Goal: Book appointment/travel/reservation

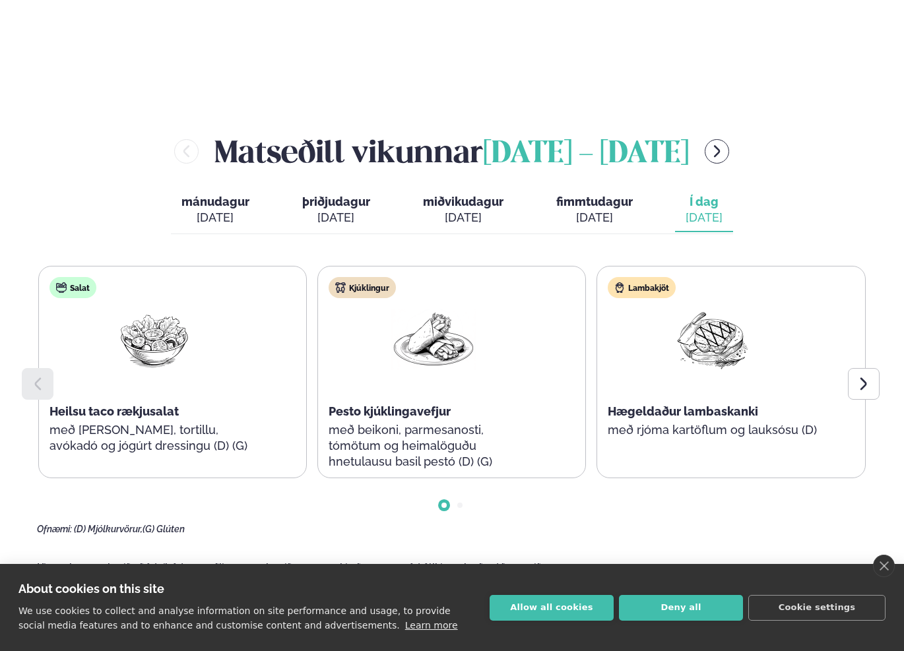
scroll to position [1374, 0]
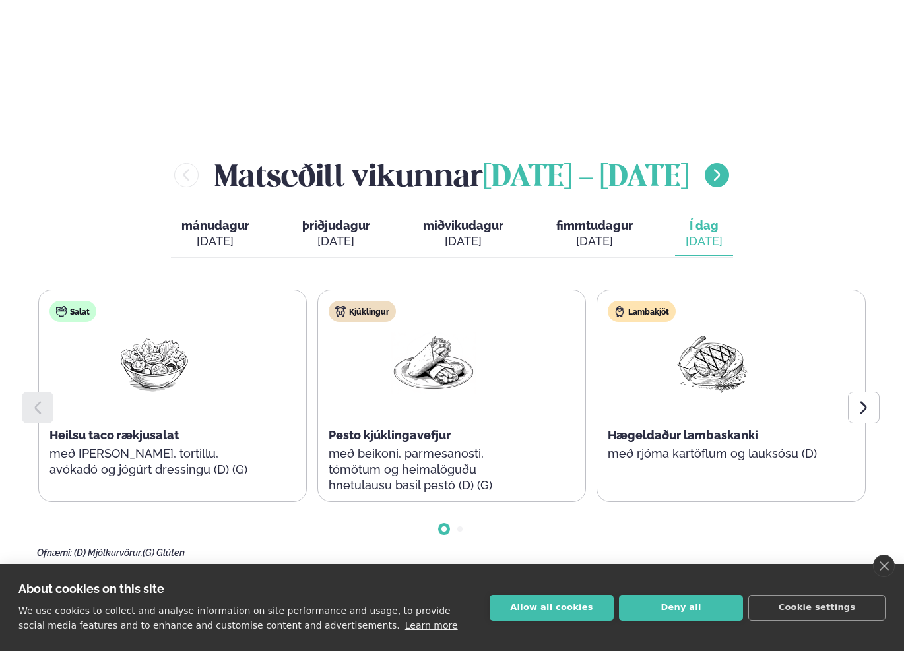
click at [725, 168] on icon "menu-btn-right" at bounding box center [717, 175] width 15 height 15
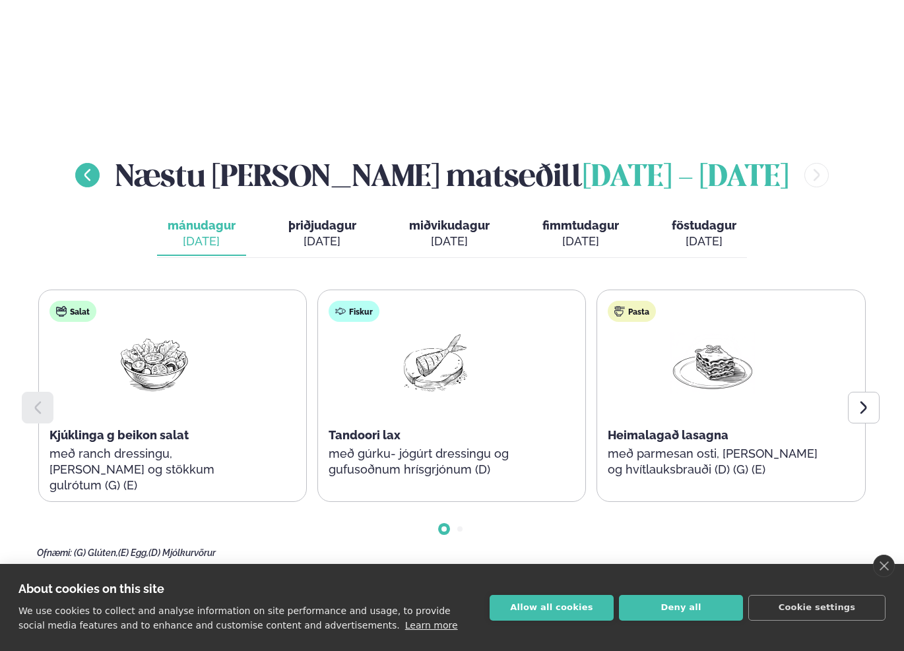
click at [95, 168] on icon "menu-btn-left" at bounding box center [87, 175] width 15 height 15
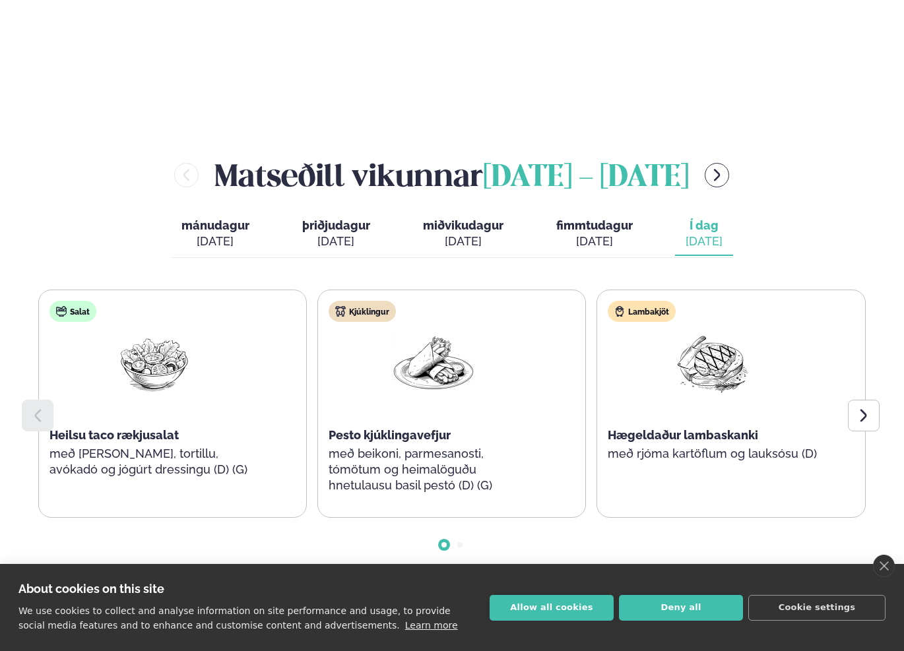
scroll to position [1375, 0]
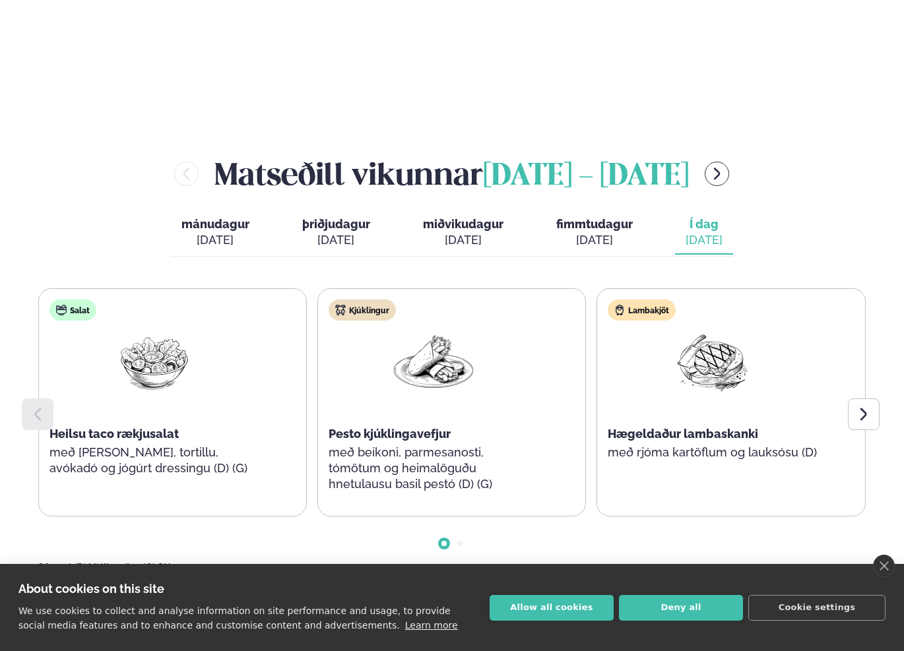
click at [725, 166] on icon "menu-btn-right" at bounding box center [717, 173] width 15 height 15
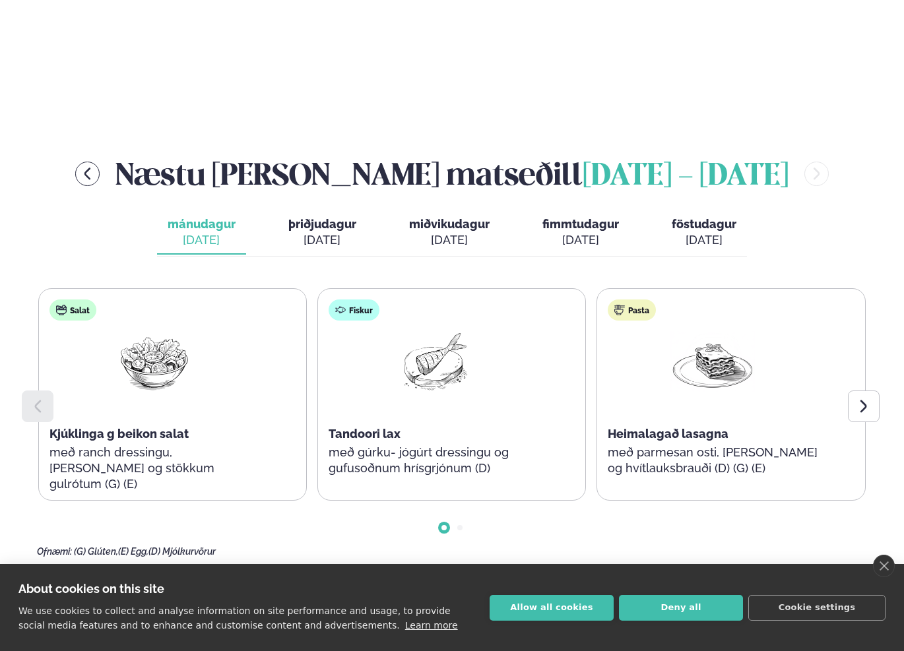
click at [333, 217] on span "þriðjudagur" at bounding box center [322, 224] width 68 height 14
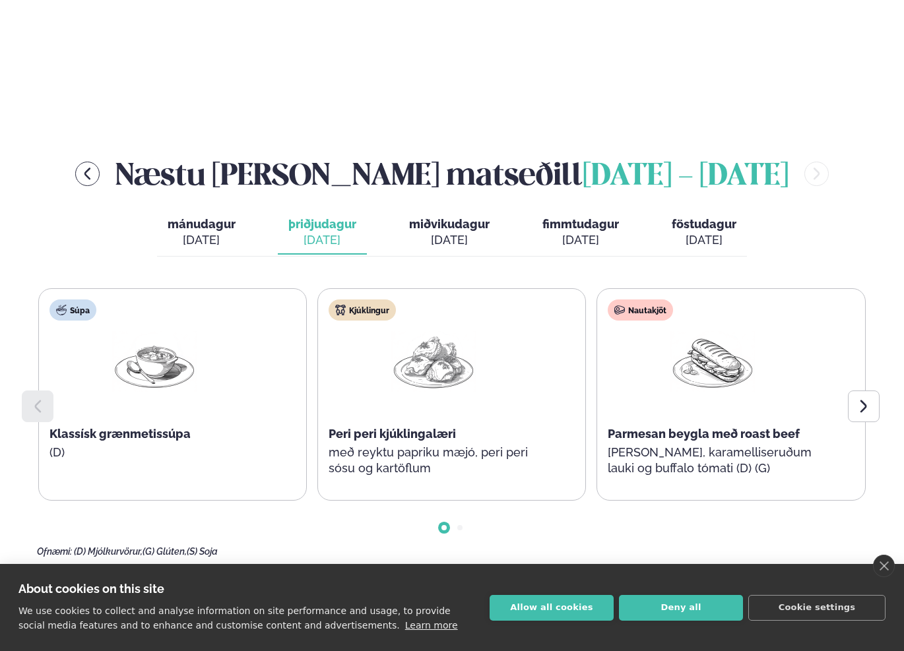
click at [457, 232] on div "[DATE]" at bounding box center [449, 240] width 81 height 16
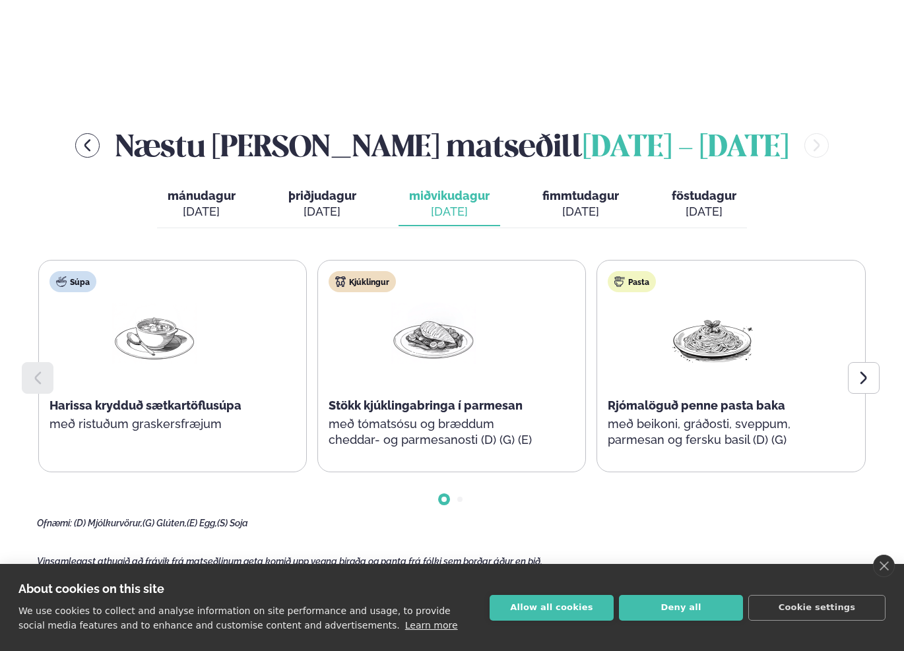
scroll to position [1404, 0]
click at [318, 203] on div "[DATE]" at bounding box center [322, 211] width 68 height 16
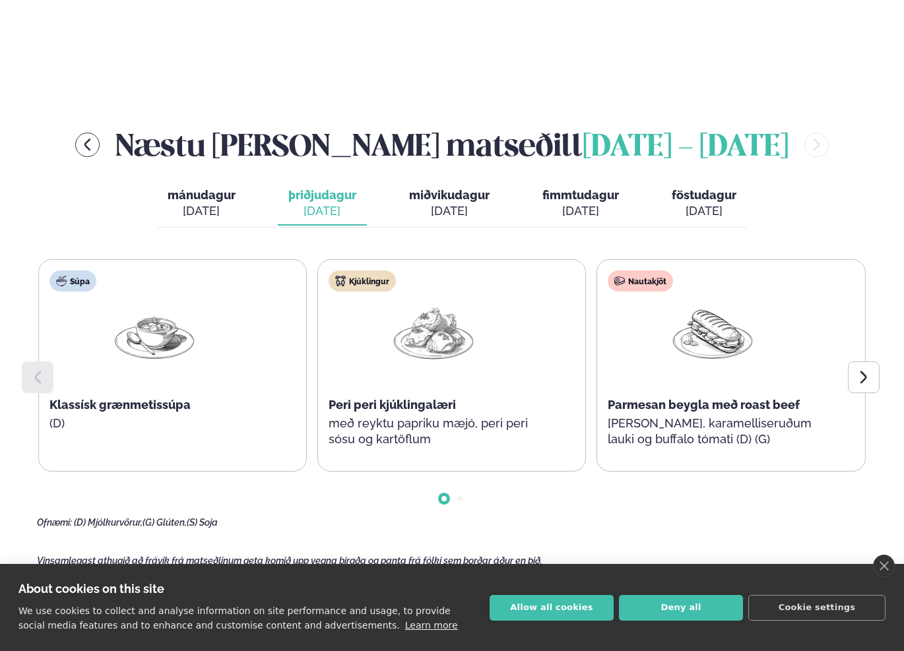
click at [211, 182] on button "mánudagur mán. [DATE]" at bounding box center [201, 204] width 89 height 44
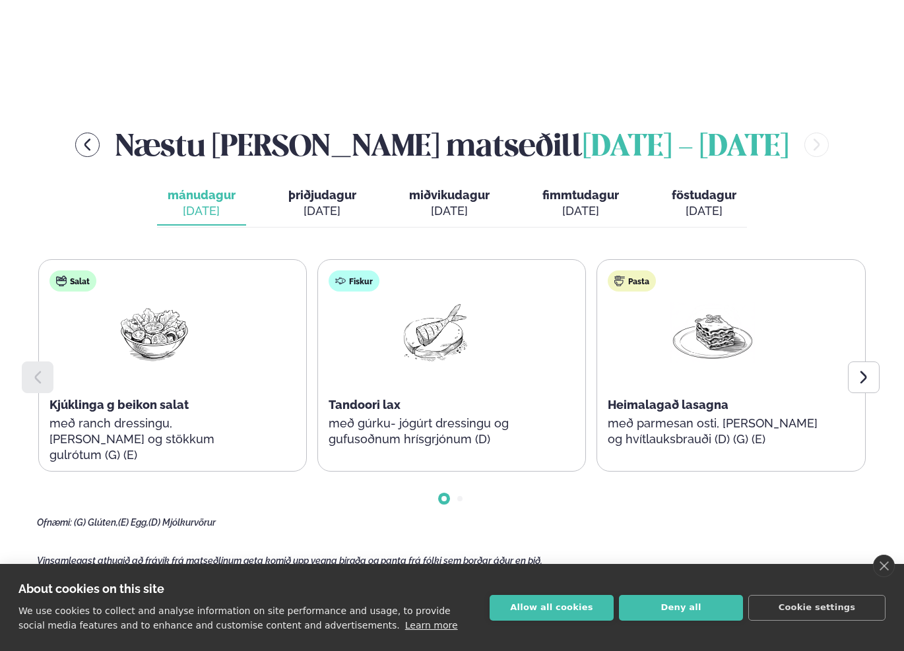
click at [296, 188] on span "þriðjudagur" at bounding box center [322, 195] width 68 height 14
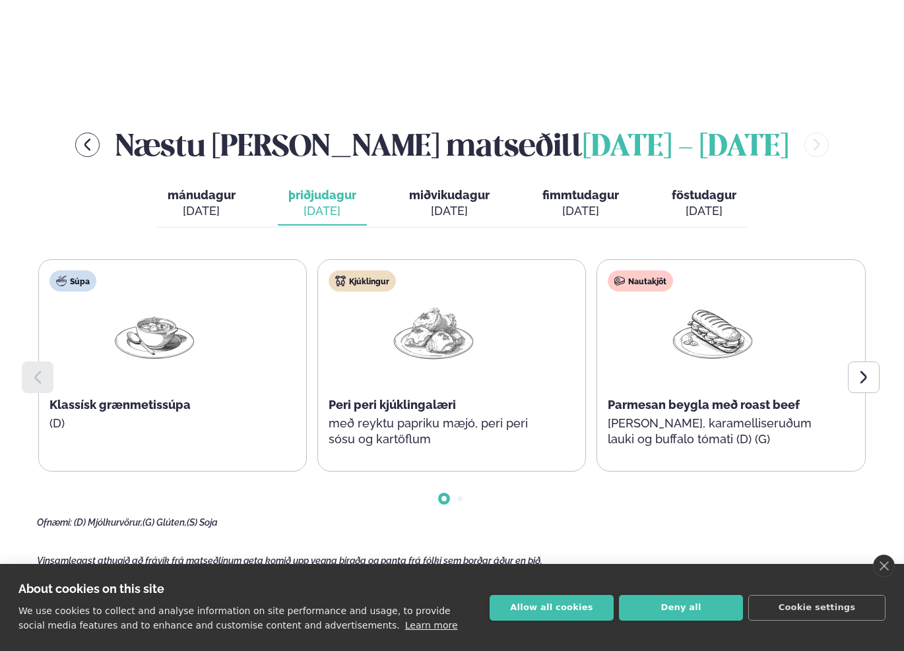
click at [214, 203] on div "[DATE]" at bounding box center [202, 211] width 68 height 16
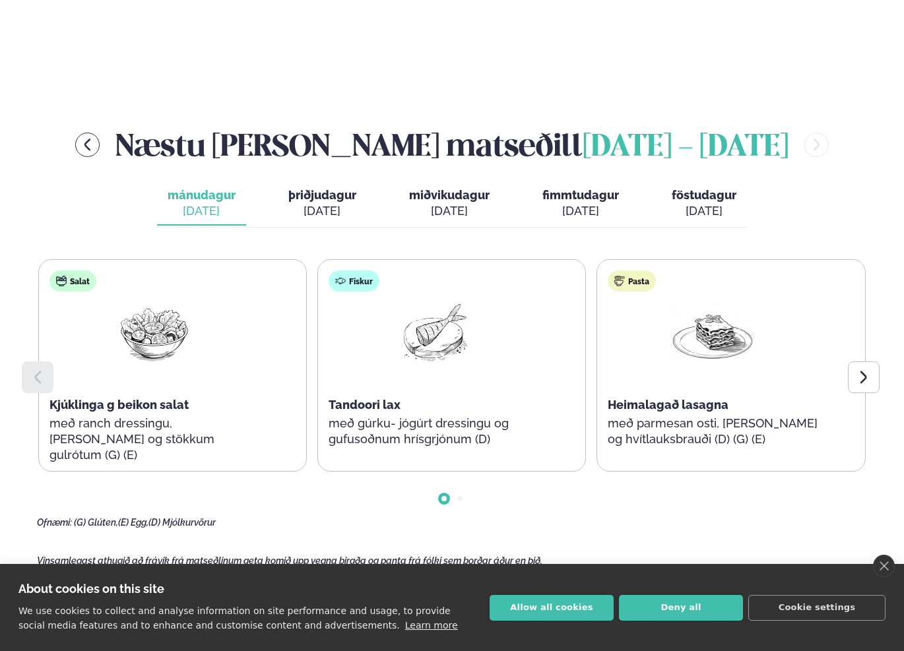
click at [459, 203] on div "[DATE]" at bounding box center [449, 211] width 81 height 16
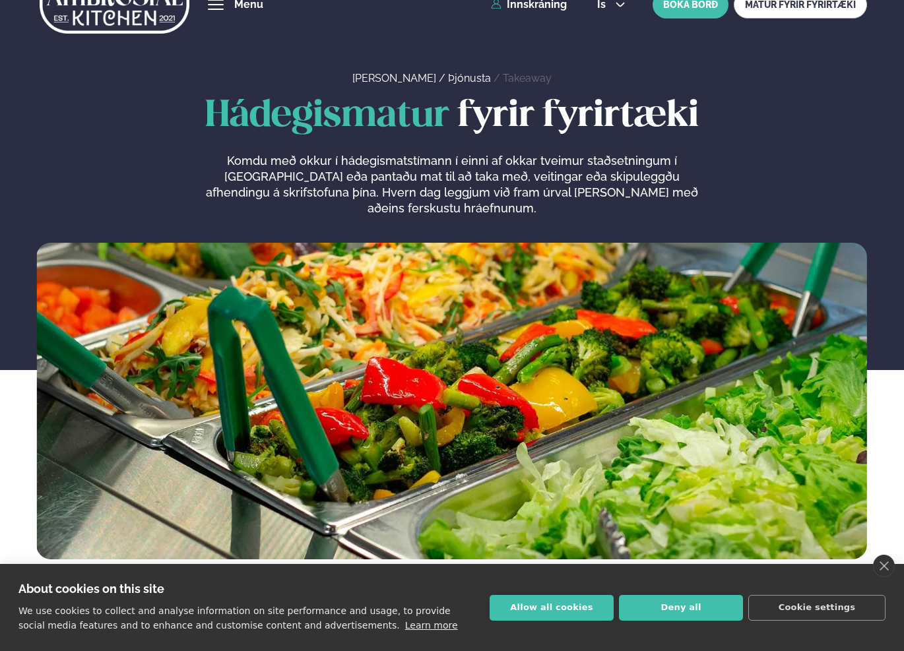
scroll to position [0, 0]
